Goal: Navigation & Orientation: Find specific page/section

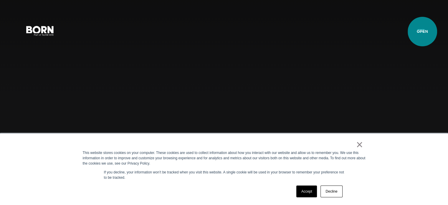
click at [422, 32] on button "Primary Menu" at bounding box center [421, 30] width 14 height 12
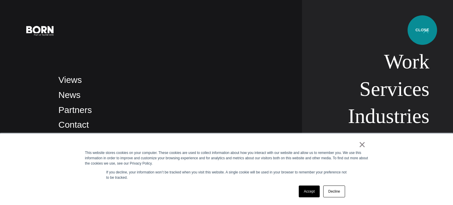
click at [422, 30] on button "Primary Menu" at bounding box center [425, 30] width 14 height 12
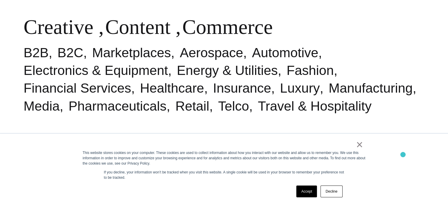
scroll to position [290, 0]
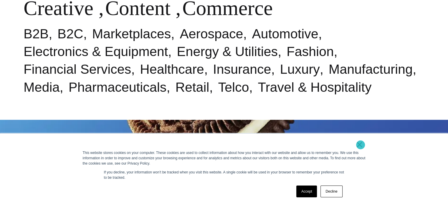
click at [361, 145] on link "×" at bounding box center [359, 144] width 7 height 5
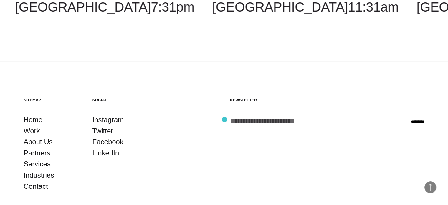
scroll to position [1545, 0]
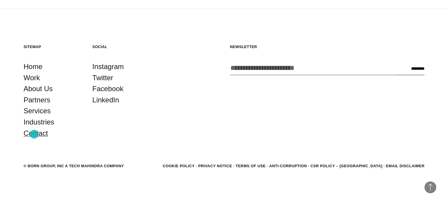
click at [34, 134] on link "Contact" at bounding box center [36, 133] width 24 height 11
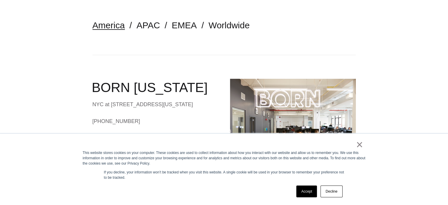
scroll to position [148, 0]
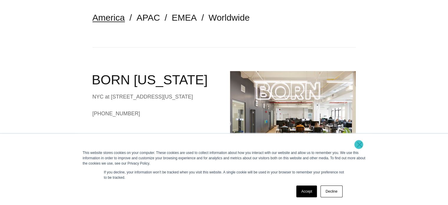
click at [359, 144] on link "×" at bounding box center [359, 144] width 7 height 5
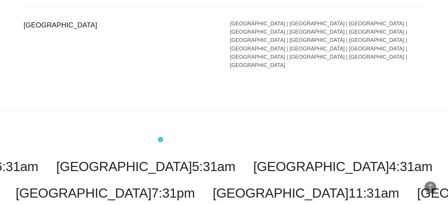
scroll to position [1494, 0]
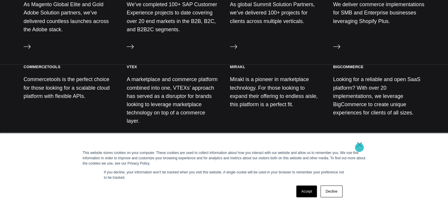
scroll to position [311, 0]
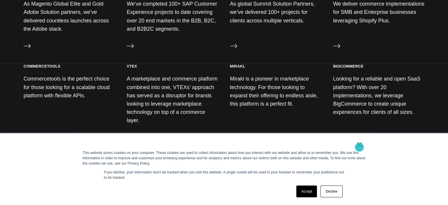
click at [359, 147] on link "×" at bounding box center [359, 144] width 7 height 5
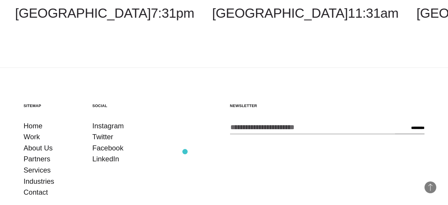
scroll to position [1186, 0]
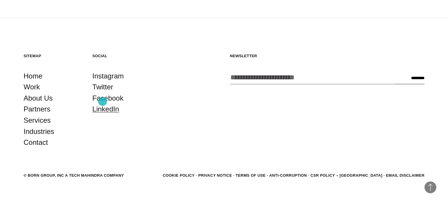
click at [103, 103] on link "LinkedIn" at bounding box center [106, 108] width 27 height 11
